Goal: Task Accomplishment & Management: Complete application form

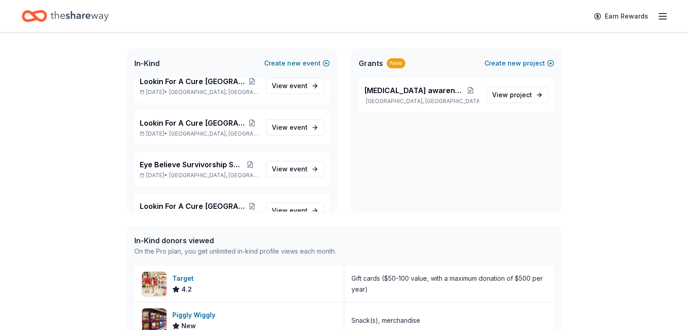
scroll to position [800, 0]
click at [291, 168] on span "event" at bounding box center [298, 169] width 18 height 8
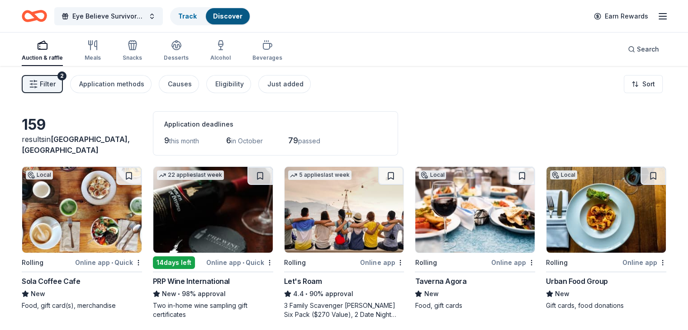
click at [222, 227] on img at bounding box center [212, 210] width 119 height 86
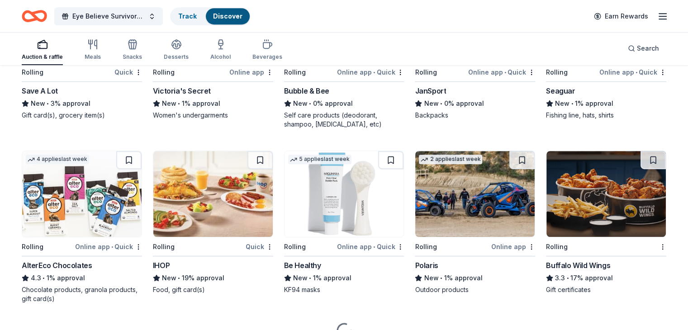
scroll to position [4029, 0]
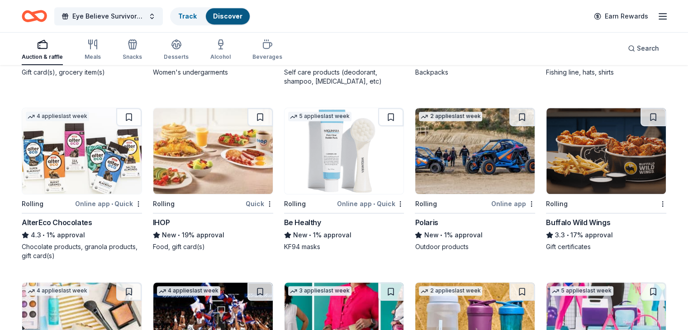
click at [88, 174] on img at bounding box center [81, 151] width 119 height 86
click at [232, 144] on img at bounding box center [212, 151] width 119 height 86
click at [335, 154] on img at bounding box center [344, 151] width 119 height 86
click at [96, 138] on img at bounding box center [81, 151] width 119 height 86
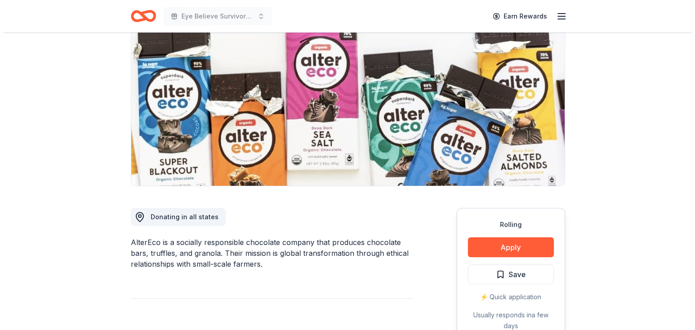
scroll to position [136, 0]
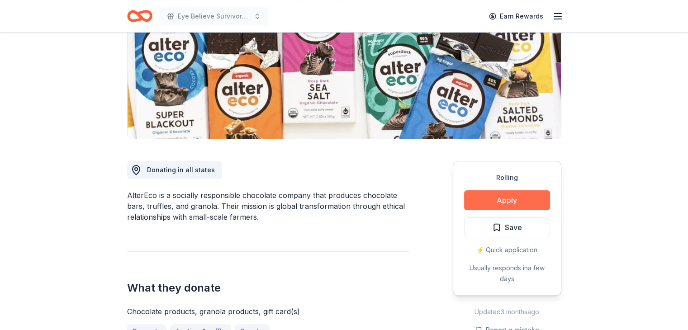
click at [513, 198] on button "Apply" at bounding box center [507, 200] width 86 height 20
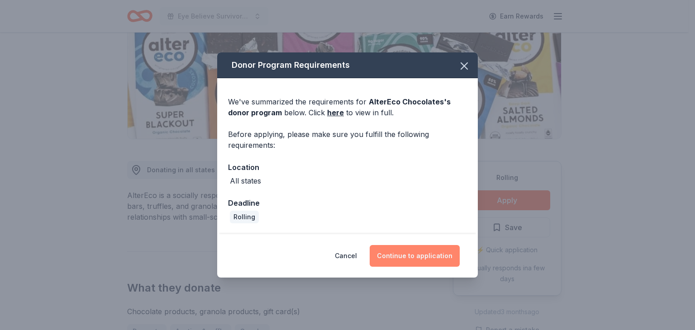
click at [414, 255] on button "Continue to application" at bounding box center [415, 256] width 90 height 22
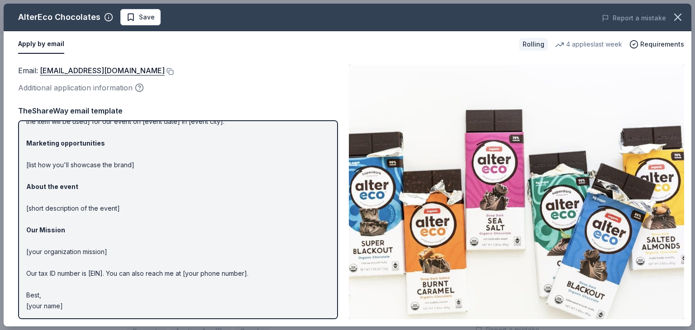
scroll to position [0, 0]
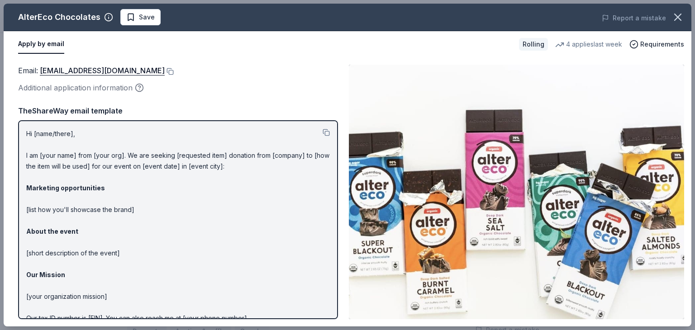
click at [24, 130] on div "Hi [name/there], I am [your name] from [your org]. We are seeking [requested it…" at bounding box center [178, 219] width 320 height 199
click at [323, 129] on button at bounding box center [326, 132] width 7 height 7
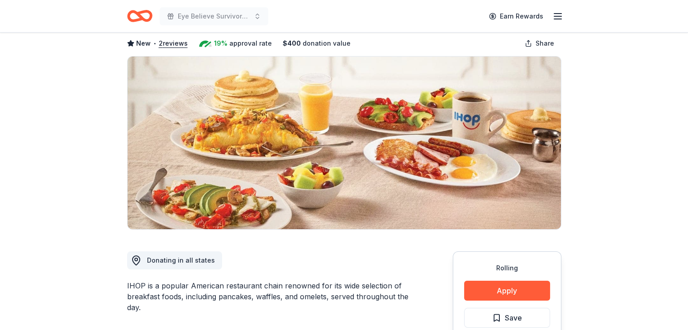
scroll to position [181, 0]
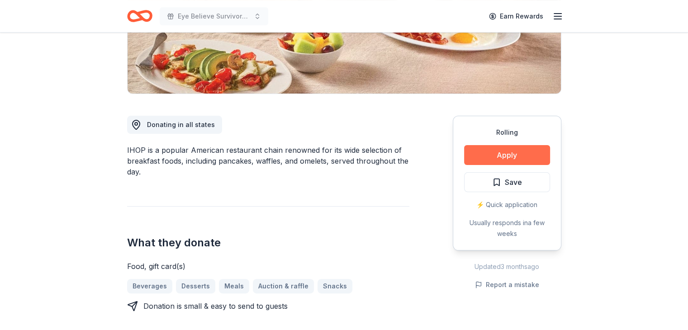
click at [507, 158] on button "Apply" at bounding box center [507, 155] width 86 height 20
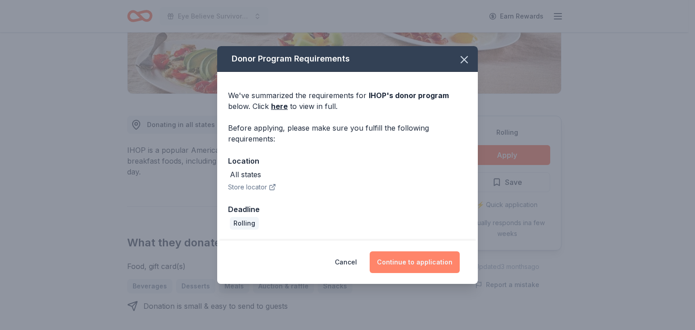
click at [400, 261] on button "Continue to application" at bounding box center [415, 263] width 90 height 22
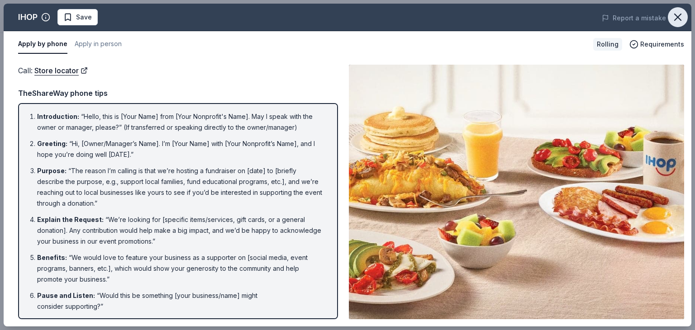
click at [676, 15] on icon "button" at bounding box center [677, 17] width 6 height 6
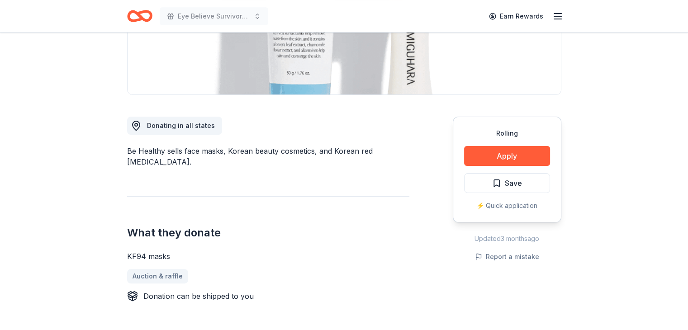
scroll to position [181, 0]
click at [498, 158] on button "Apply" at bounding box center [507, 155] width 86 height 20
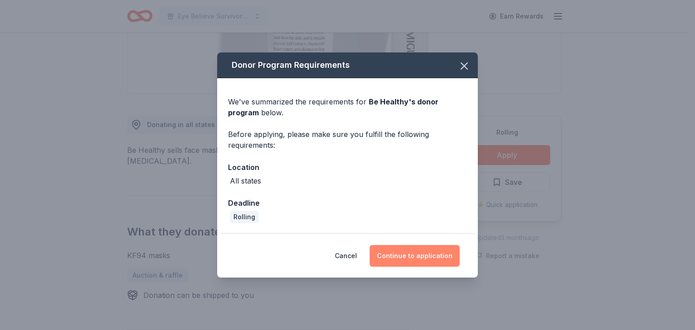
click at [411, 256] on button "Continue to application" at bounding box center [415, 256] width 90 height 22
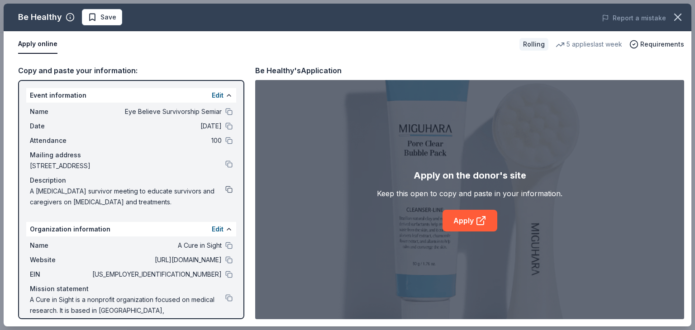
click at [225, 190] on button at bounding box center [228, 189] width 7 height 7
click at [225, 295] on button at bounding box center [228, 297] width 7 height 7
click at [677, 15] on icon "button" at bounding box center [677, 17] width 13 height 13
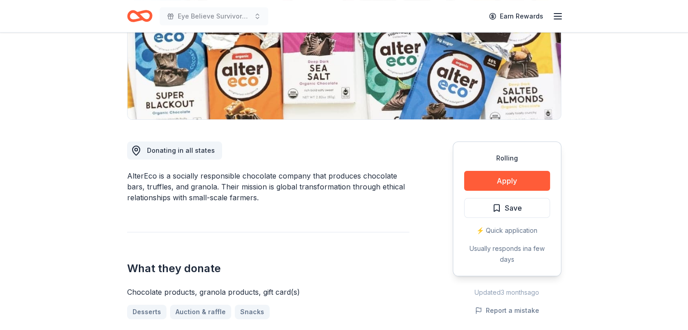
scroll to position [226, 0]
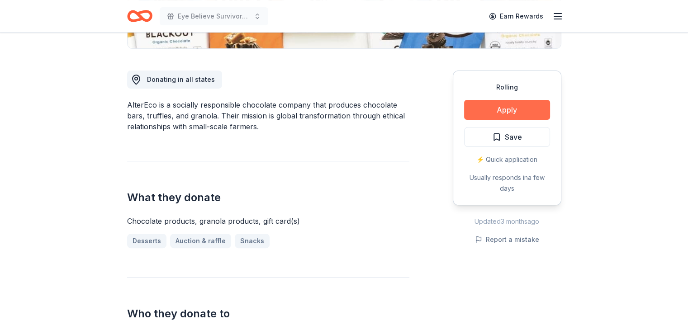
click at [527, 113] on button "Apply" at bounding box center [507, 110] width 86 height 20
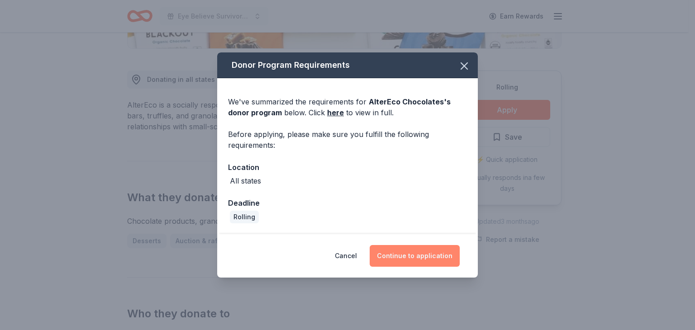
click at [395, 254] on button "Continue to application" at bounding box center [415, 256] width 90 height 22
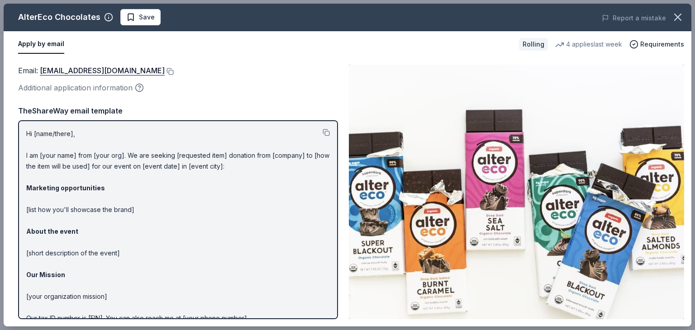
click at [680, 14] on icon "button" at bounding box center [677, 17] width 6 height 6
